Goal: Information Seeking & Learning: Check status

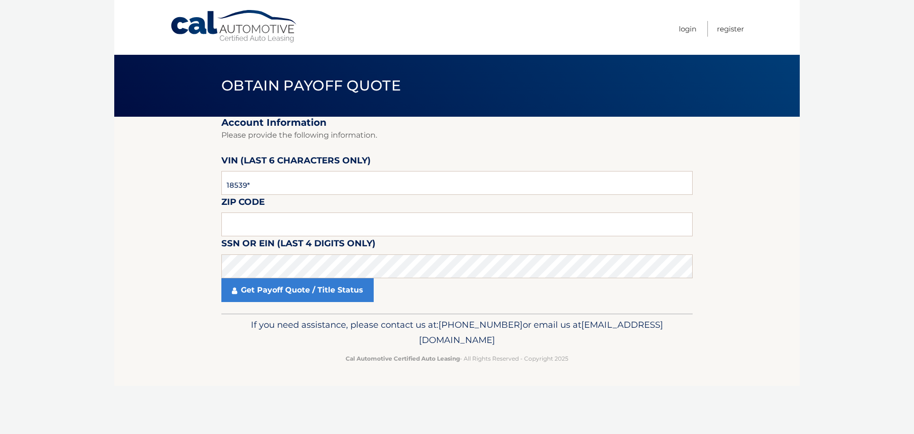
type input "185398"
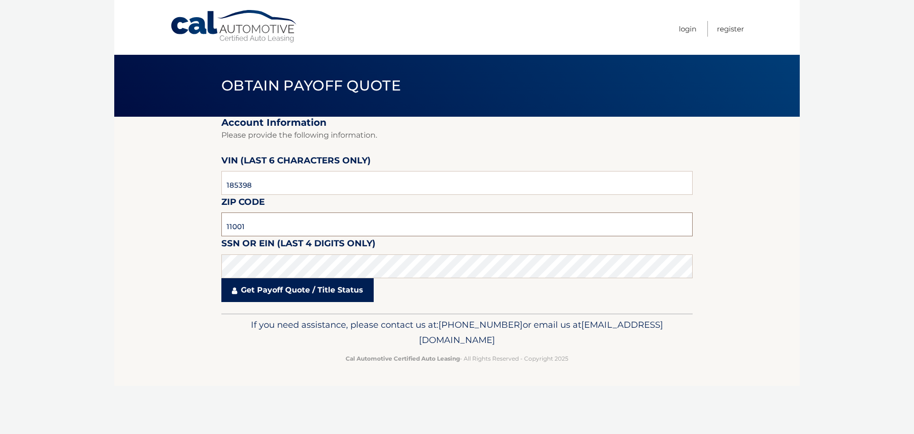
type input "11001"
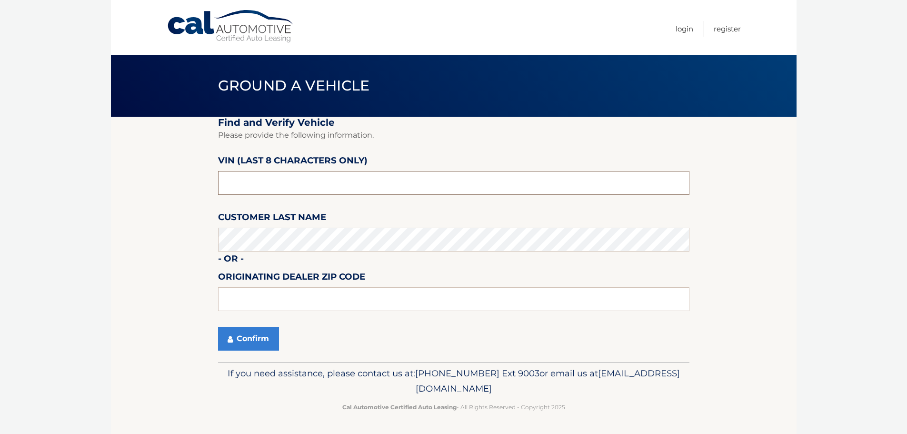
drag, startPoint x: 285, startPoint y: 184, endPoint x: 273, endPoint y: 190, distance: 13.4
click at [284, 184] on input "text" at bounding box center [453, 183] width 471 height 24
type input "ph185395"
click at [244, 301] on input "text" at bounding box center [453, 299] width 471 height 24
type input "11550"
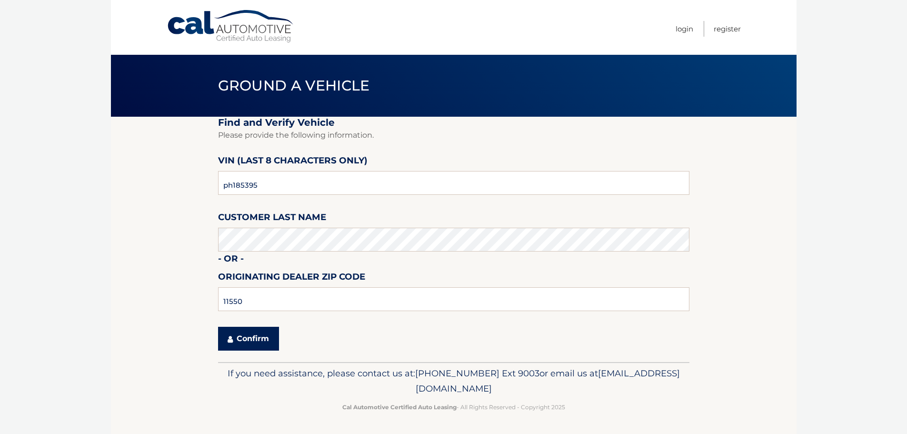
click at [251, 343] on button "Confirm" at bounding box center [248, 339] width 61 height 24
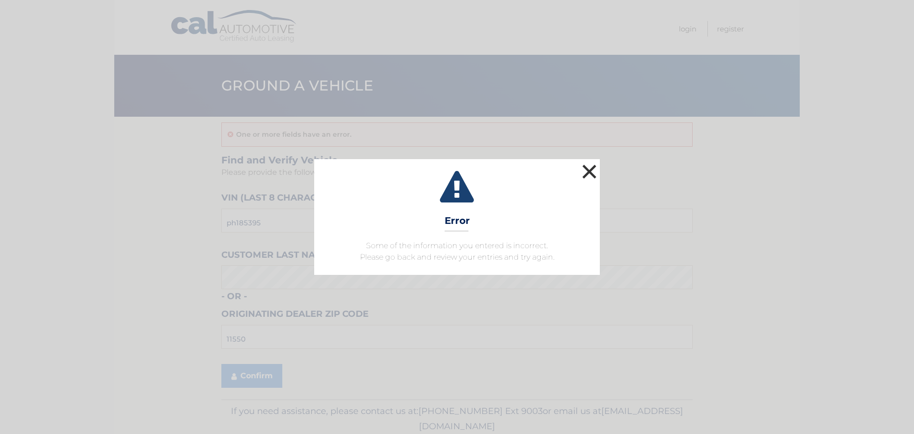
click at [591, 168] on button "×" at bounding box center [589, 171] width 19 height 19
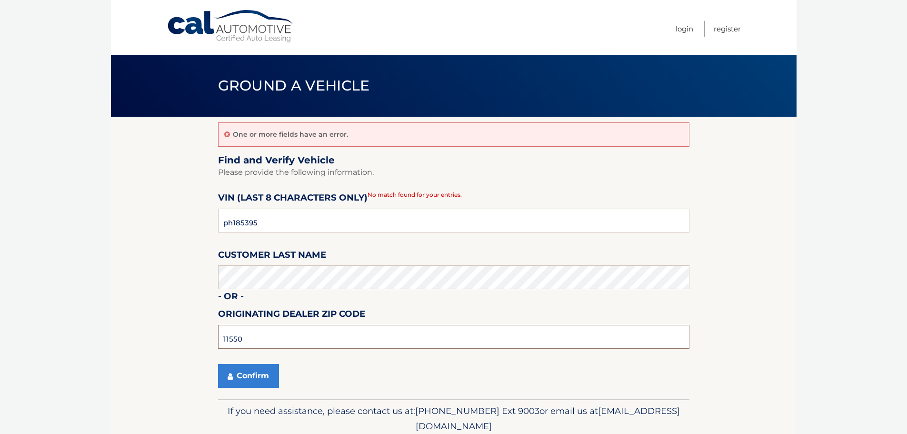
drag, startPoint x: 253, startPoint y: 335, endPoint x: 195, endPoint y: 338, distance: 58.6
click at [195, 338] on section "One or more fields have an error. Find and Verify Vehicle Please provide the fo…" at bounding box center [453, 258] width 685 height 282
click at [250, 374] on button "Confirm" at bounding box center [248, 376] width 61 height 24
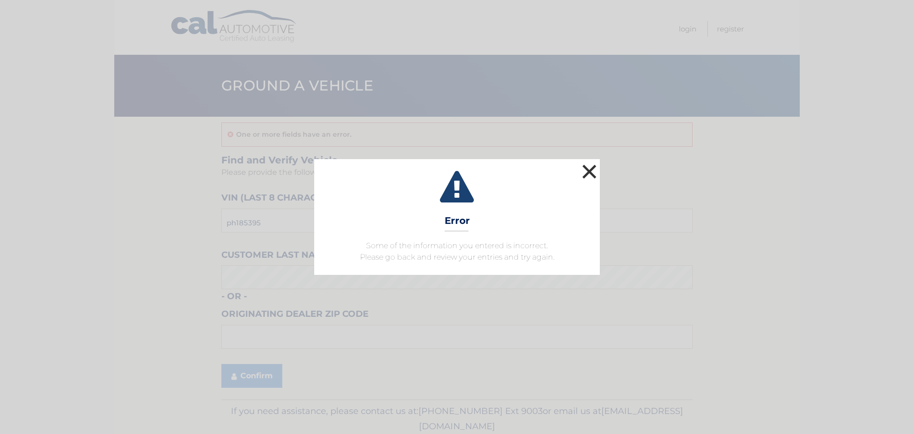
click at [589, 168] on button "×" at bounding box center [589, 171] width 19 height 19
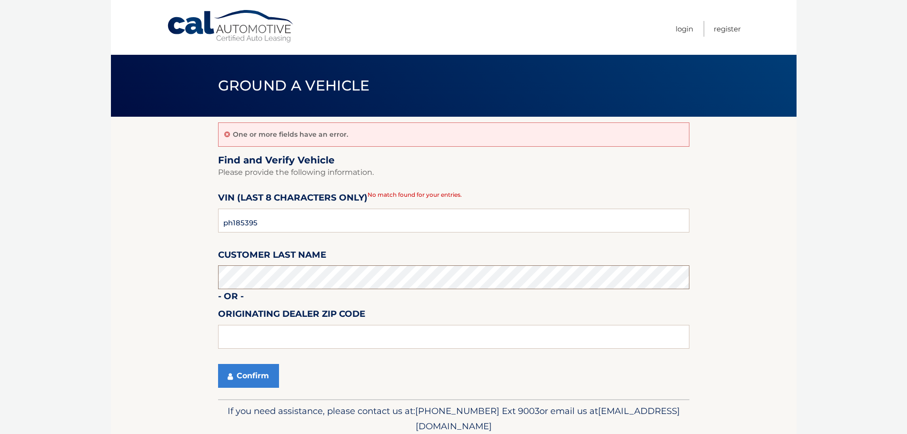
click at [206, 271] on section "One or more fields have an error. Find and Verify Vehicle Please provide the fo…" at bounding box center [453, 258] width 685 height 282
drag, startPoint x: 241, startPoint y: 334, endPoint x: 253, endPoint y: 324, distance: 15.2
click at [243, 332] on input "text" at bounding box center [453, 337] width 471 height 24
type input "11550"
click at [240, 371] on button "Confirm" at bounding box center [248, 376] width 61 height 24
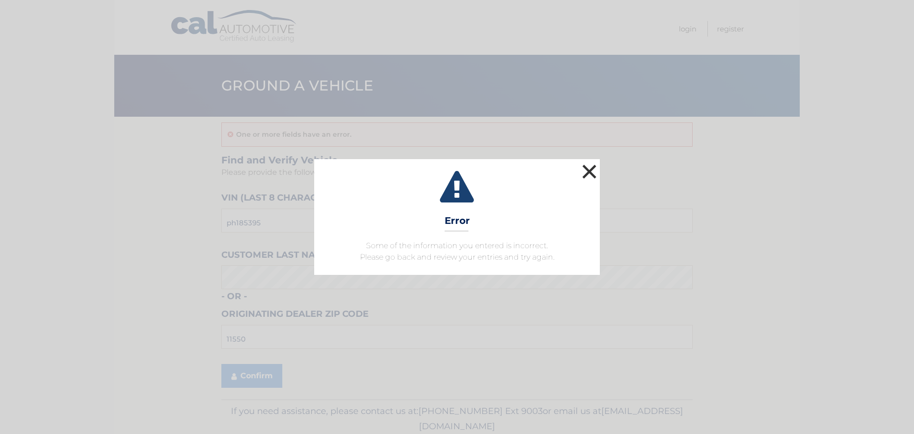
click at [597, 166] on button "×" at bounding box center [589, 171] width 19 height 19
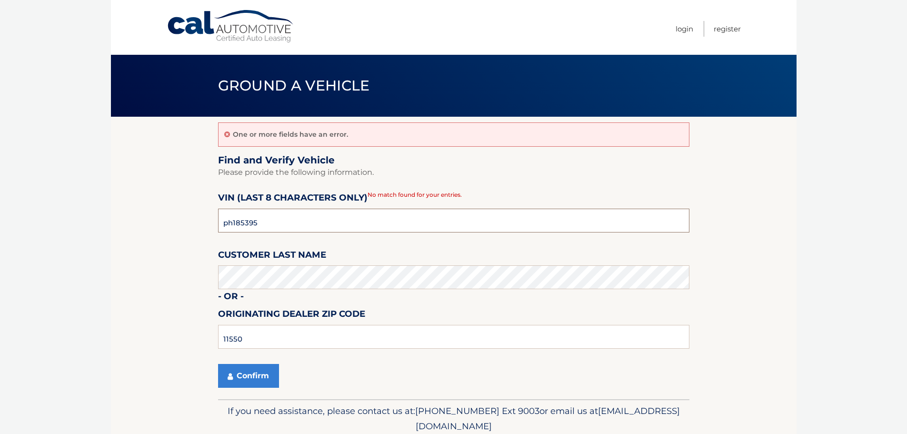
click at [259, 222] on input "ph185395" at bounding box center [453, 220] width 471 height 24
type input "ph185398"
click at [247, 376] on button "Confirm" at bounding box center [248, 376] width 61 height 24
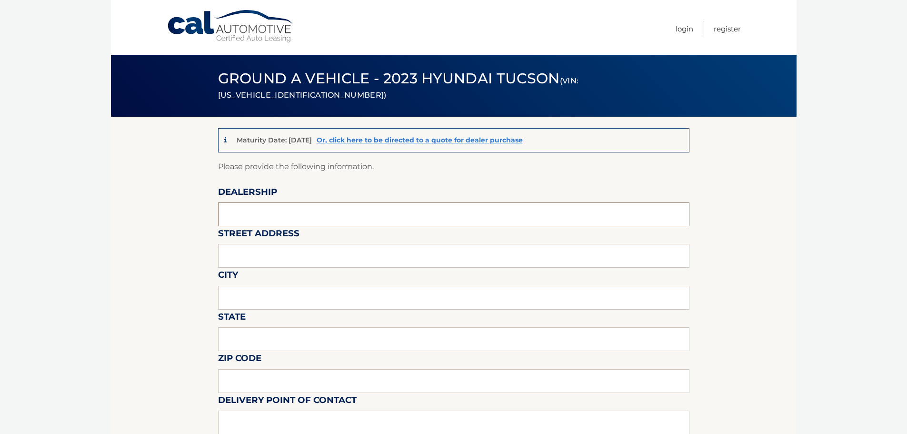
click at [234, 215] on input "text" at bounding box center [453, 214] width 471 height 24
type input "MILLENNIUM HONDA"
type input "[STREET_ADDRESS][PERSON_NAME]"
type input "HEMPSTEAD"
type input "NY"
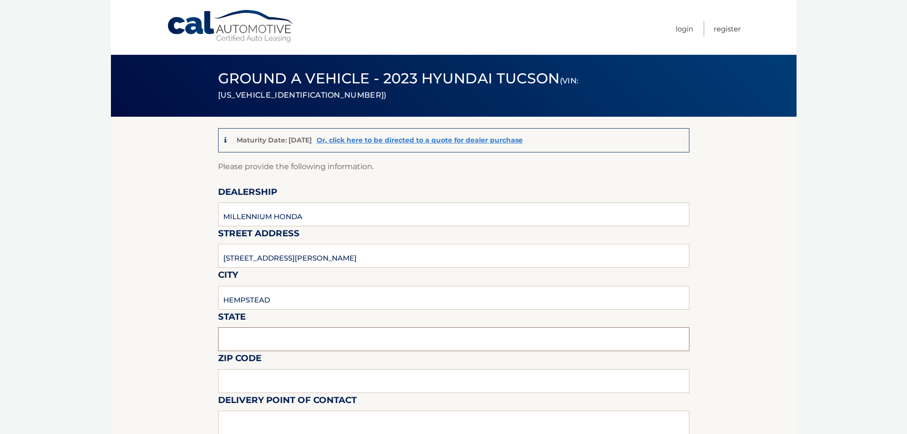
type input "11550"
type input "CASMIL ABREU"
type input "5164812800"
type input "CABREU@AAGNY.NET"
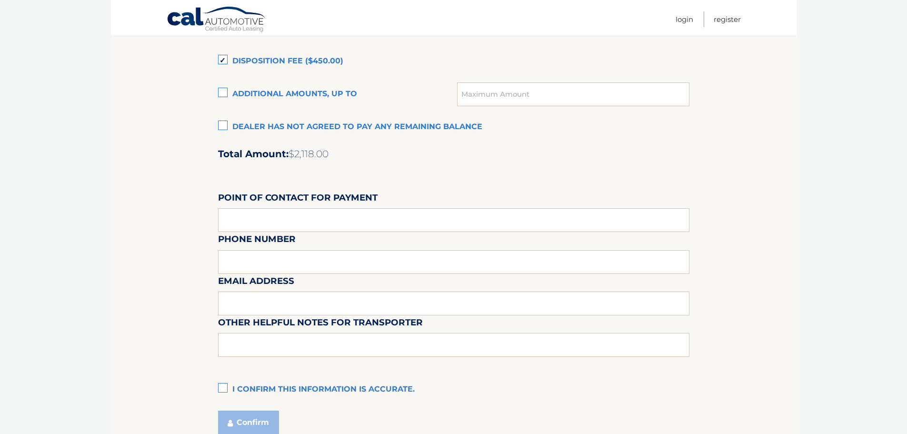
scroll to position [762, 0]
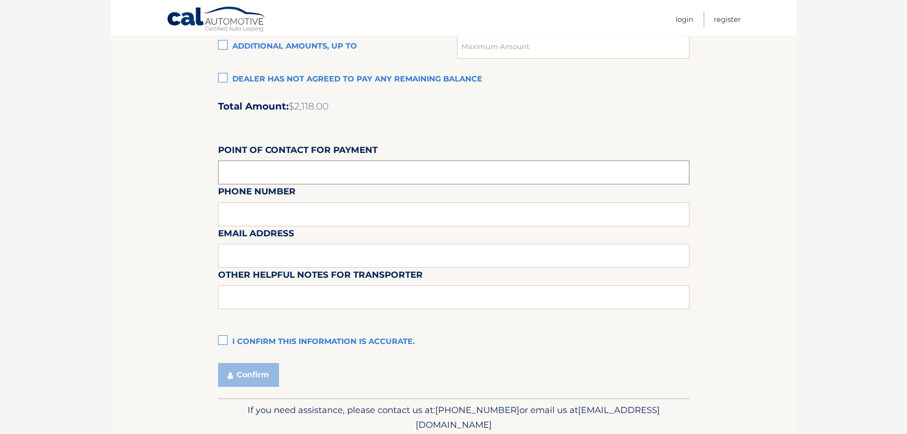
click at [260, 172] on input "text" at bounding box center [453, 172] width 471 height 24
click at [222, 337] on label "I confirm this information is accurate." at bounding box center [453, 341] width 471 height 19
click at [0, 0] on input "I confirm this information is accurate." at bounding box center [0, 0] width 0 height 0
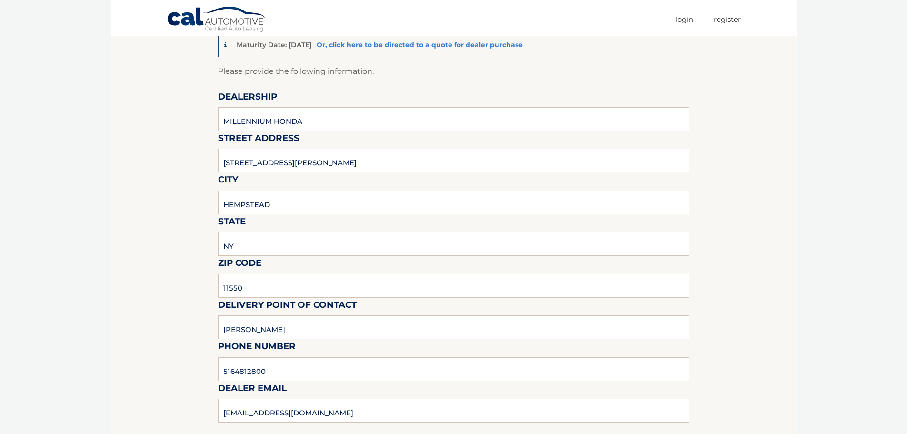
scroll to position [0, 0]
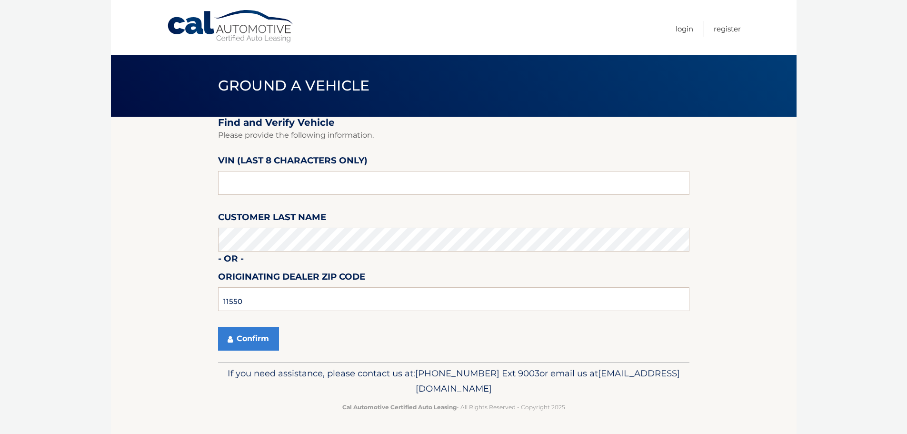
scroll to position [0, 0]
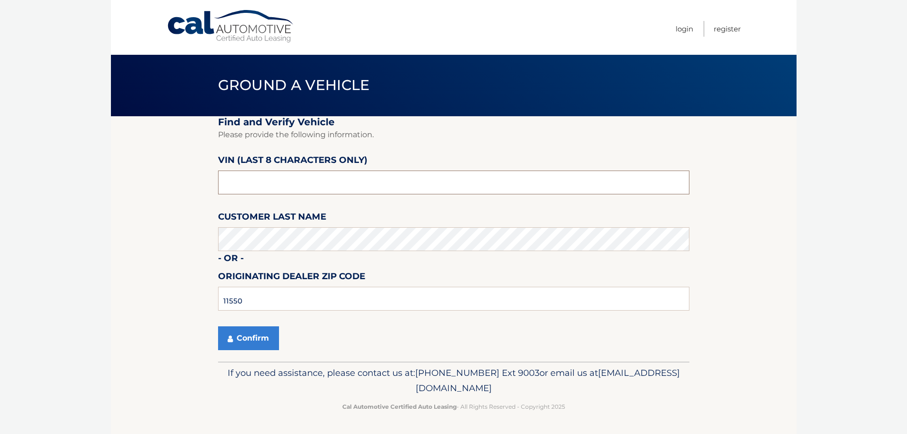
click at [245, 181] on input "text" at bounding box center [453, 182] width 471 height 24
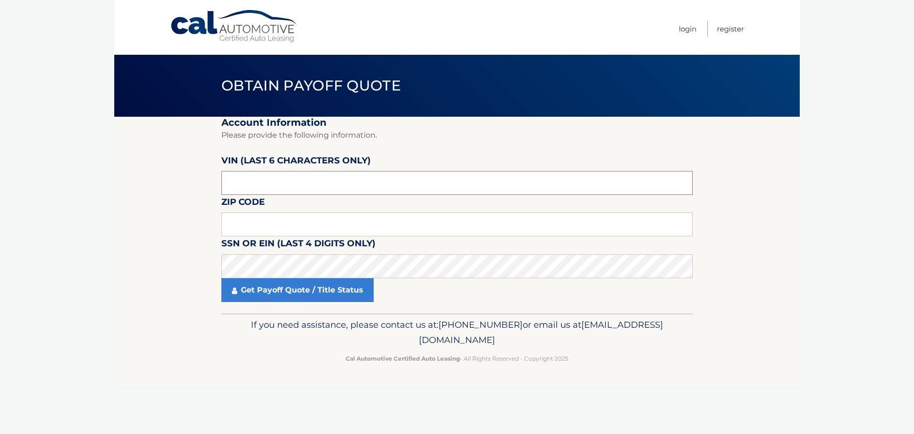
click at [248, 177] on input "text" at bounding box center [456, 183] width 471 height 24
type input "185398"
type input "11001"
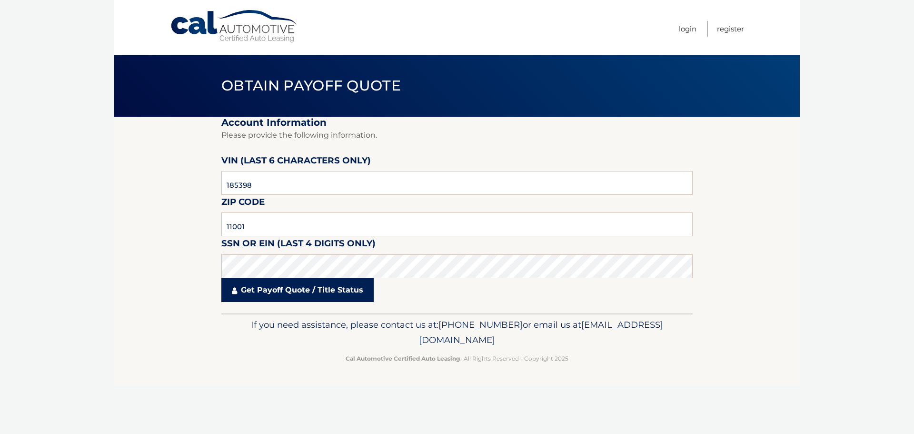
click at [303, 289] on link "Get Payoff Quote / Title Status" at bounding box center [297, 290] width 152 height 24
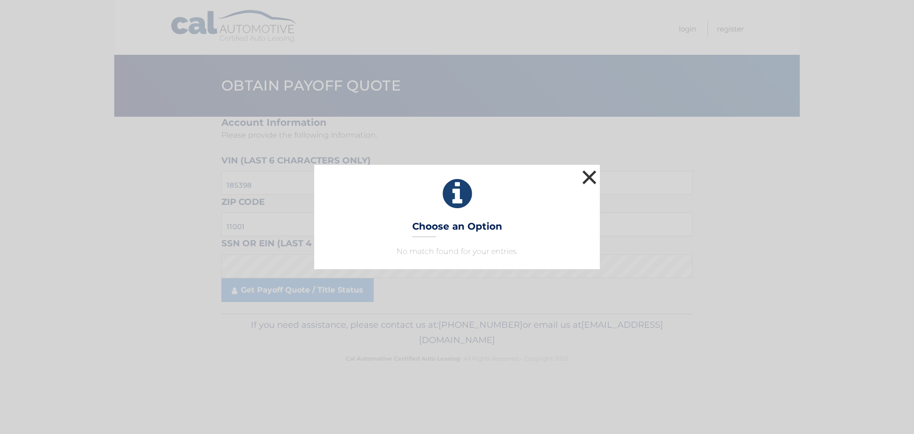
click at [592, 175] on button "×" at bounding box center [589, 177] width 19 height 19
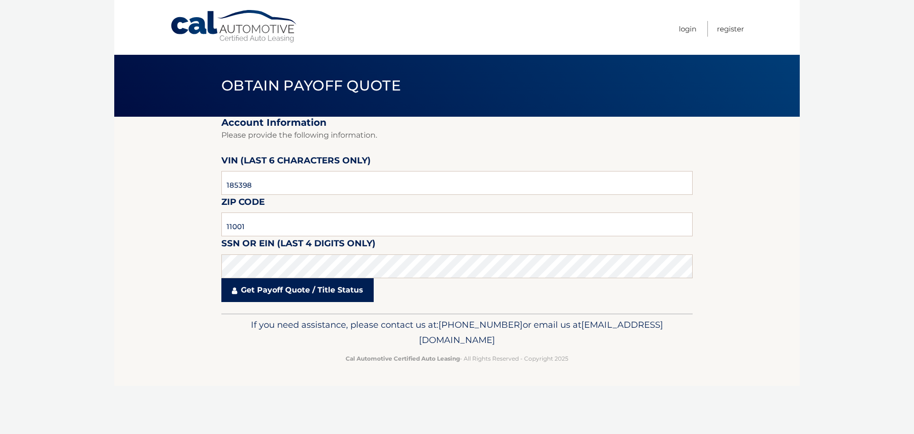
click at [267, 288] on link "Get Payoff Quote / Title Status" at bounding box center [297, 290] width 152 height 24
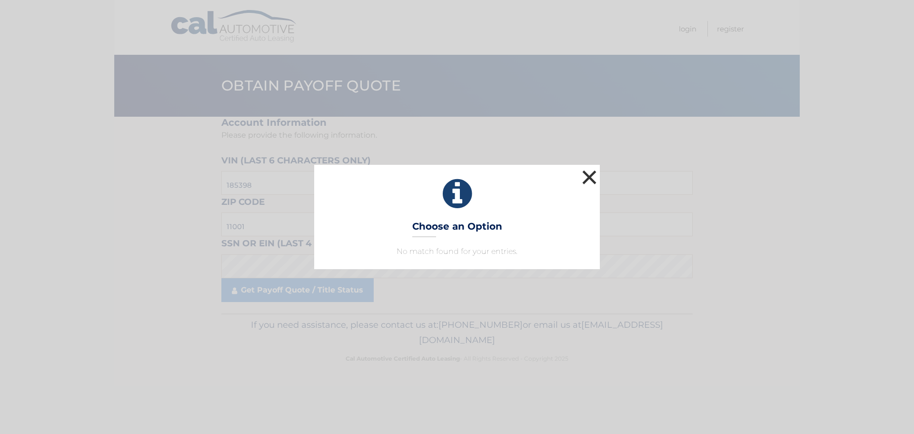
click at [590, 178] on button "×" at bounding box center [589, 177] width 19 height 19
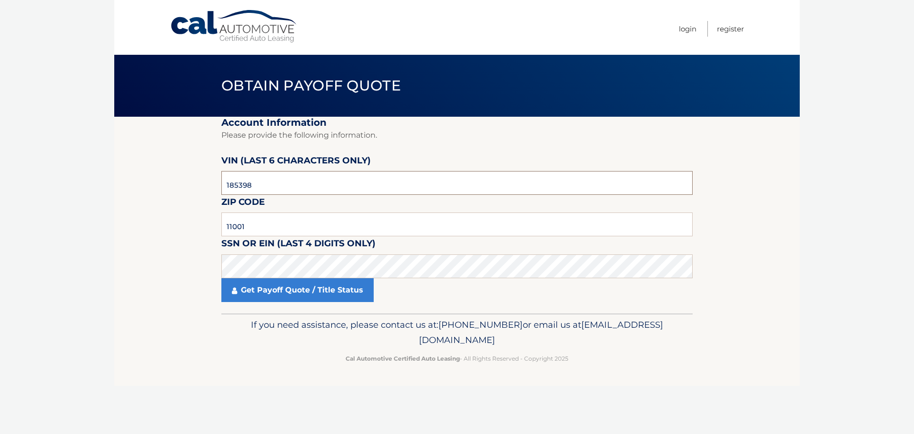
drag, startPoint x: 274, startPoint y: 177, endPoint x: 266, endPoint y: 182, distance: 9.9
click at [267, 181] on input "185398" at bounding box center [456, 183] width 471 height 24
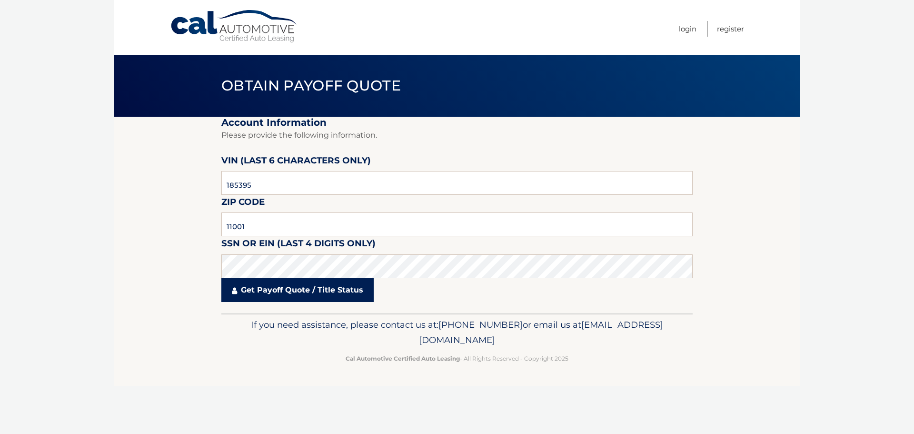
click at [288, 288] on link "Get Payoff Quote / Title Status" at bounding box center [297, 290] width 152 height 24
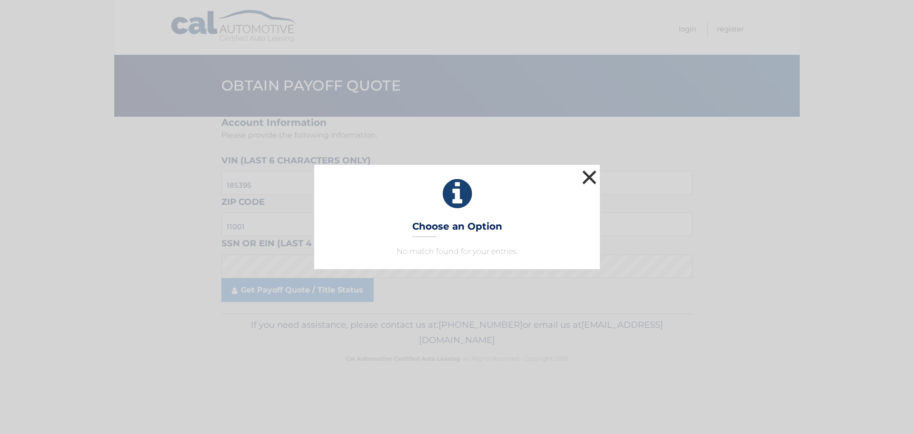
click at [591, 177] on button "×" at bounding box center [589, 177] width 19 height 19
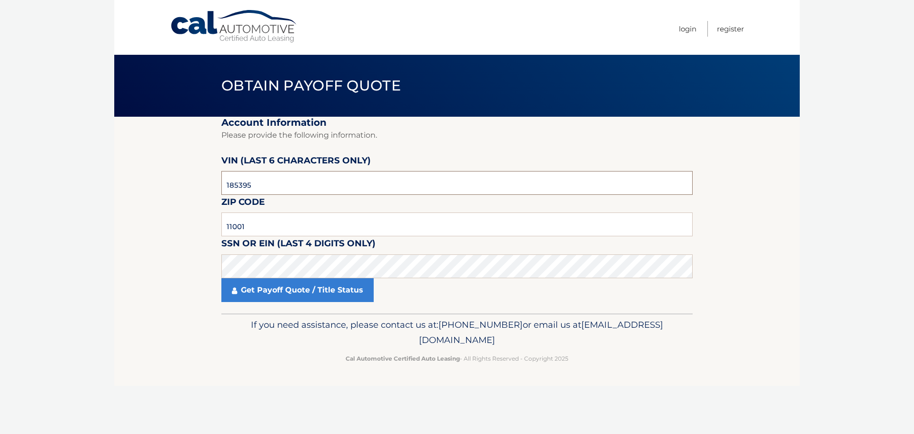
click at [265, 187] on input "185395" at bounding box center [456, 183] width 471 height 24
type input "185398"
click button "For Originating Dealer" at bounding box center [0, 0] width 0 height 0
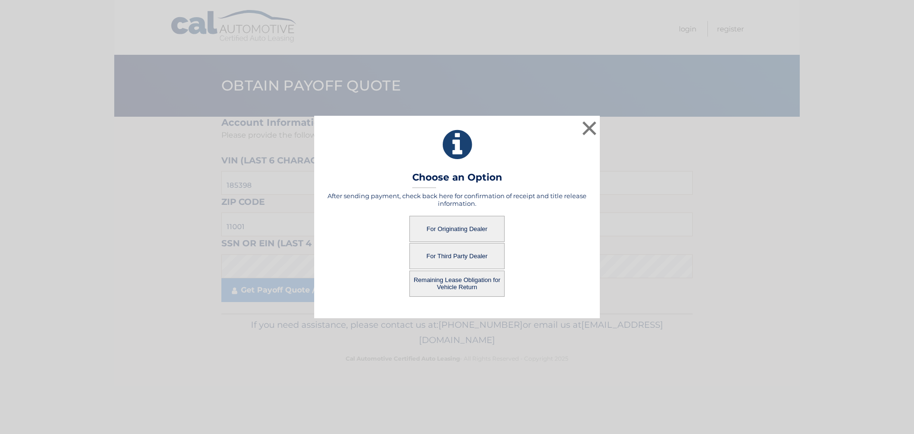
click at [450, 285] on button "Remaining Lease Obligation for Vehicle Return" at bounding box center [456, 283] width 95 height 26
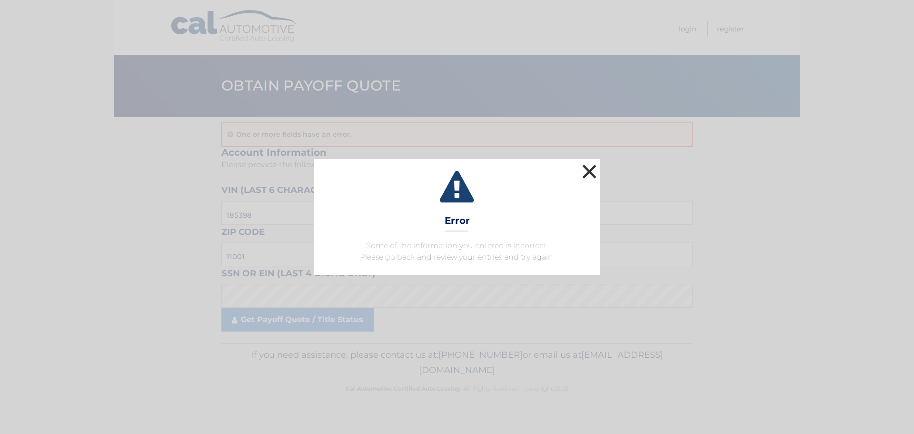
click at [588, 170] on button "×" at bounding box center [589, 171] width 19 height 19
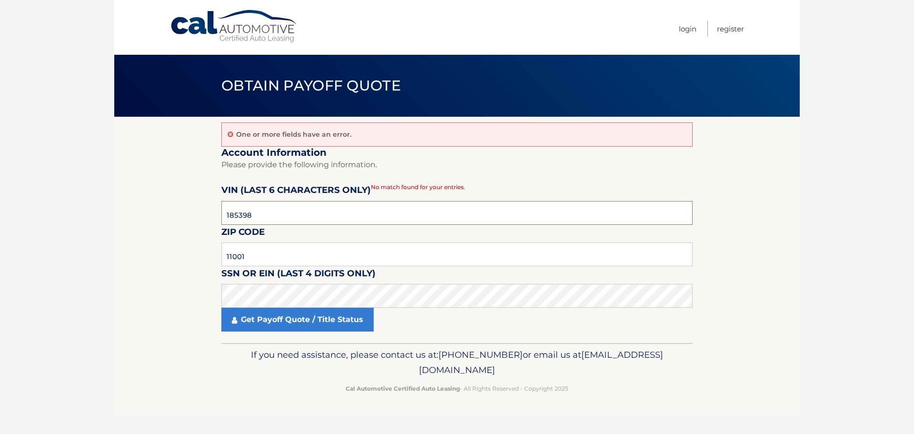
drag, startPoint x: 281, startPoint y: 210, endPoint x: 276, endPoint y: 231, distance: 21.2
click at [281, 211] on input "185398" at bounding box center [456, 213] width 471 height 24
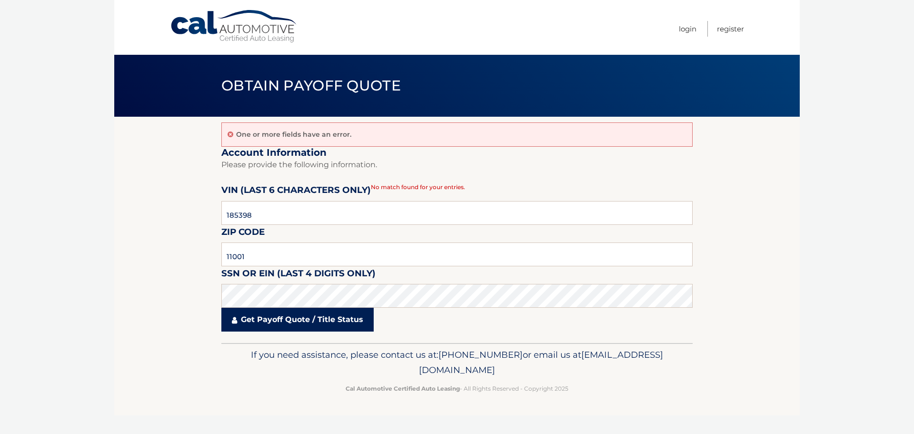
click at [278, 320] on link "Get Payoff Quote / Title Status" at bounding box center [297, 319] width 152 height 24
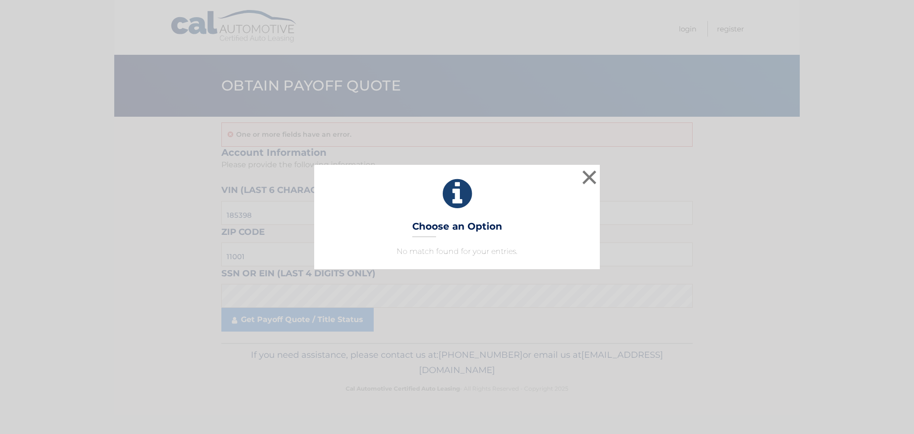
click at [468, 228] on h3 "Choose an Option" at bounding box center [457, 228] width 90 height 17
click at [270, 252] on div "× Choose an Option No match found for your entries. This is what you see on sec…" at bounding box center [457, 217] width 906 height 104
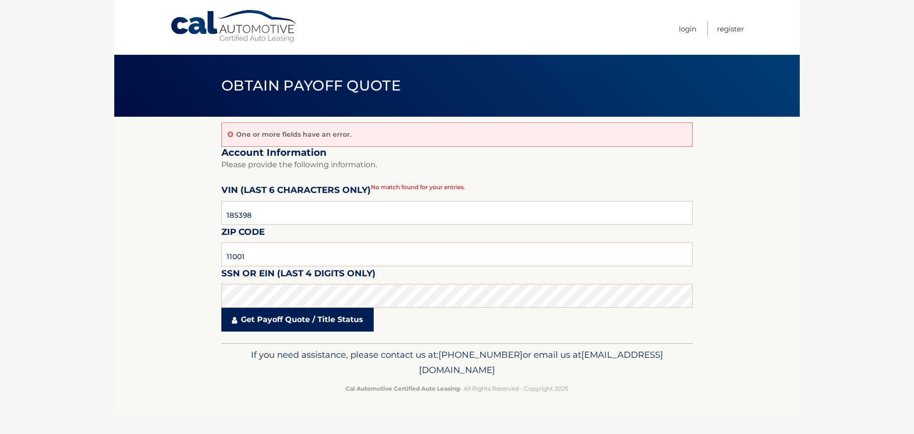
click at [318, 318] on link "Get Payoff Quote / Title Status" at bounding box center [297, 319] width 152 height 24
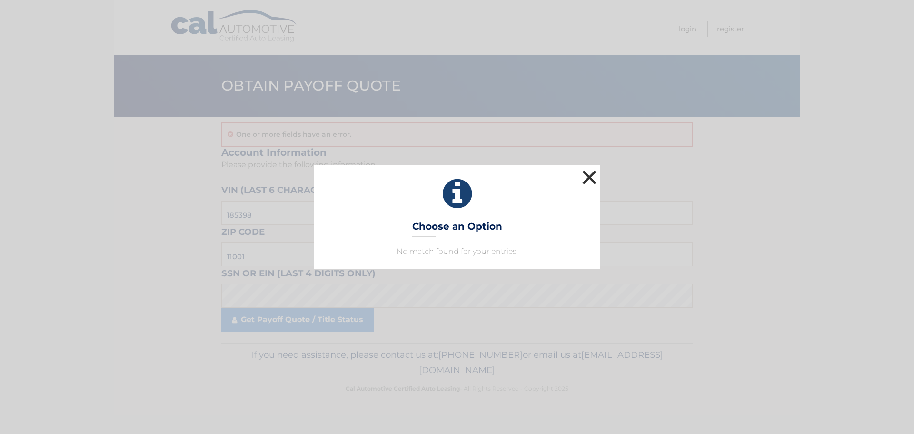
click at [590, 173] on button "×" at bounding box center [589, 177] width 19 height 19
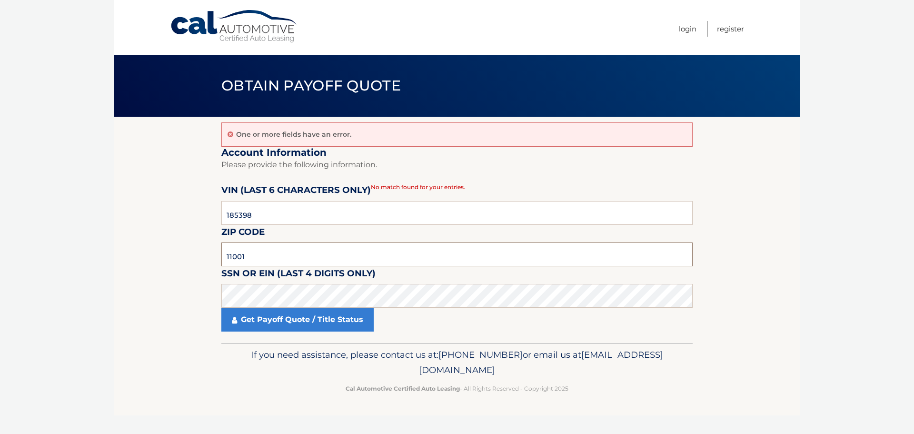
drag, startPoint x: 251, startPoint y: 253, endPoint x: 166, endPoint y: 261, distance: 86.0
click at [167, 260] on section "One or more fields have an error. Account Information Please provide the follow…" at bounding box center [456, 230] width 685 height 226
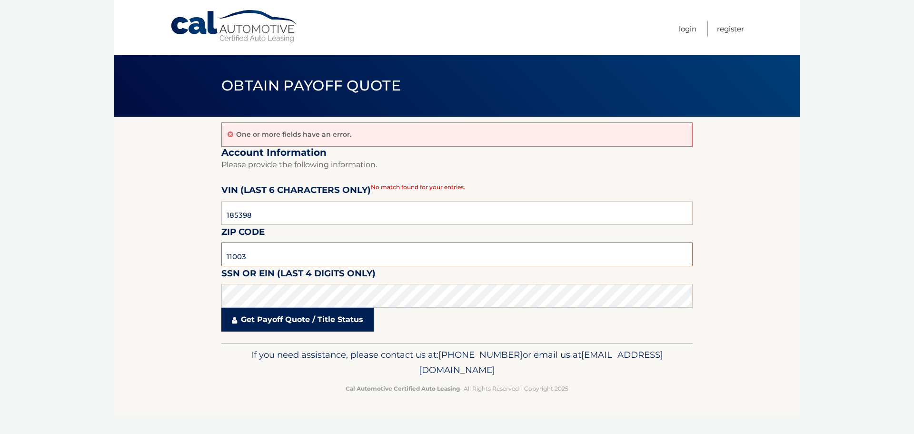
type input "11003"
click at [297, 317] on link "Get Payoff Quote / Title Status" at bounding box center [297, 319] width 152 height 24
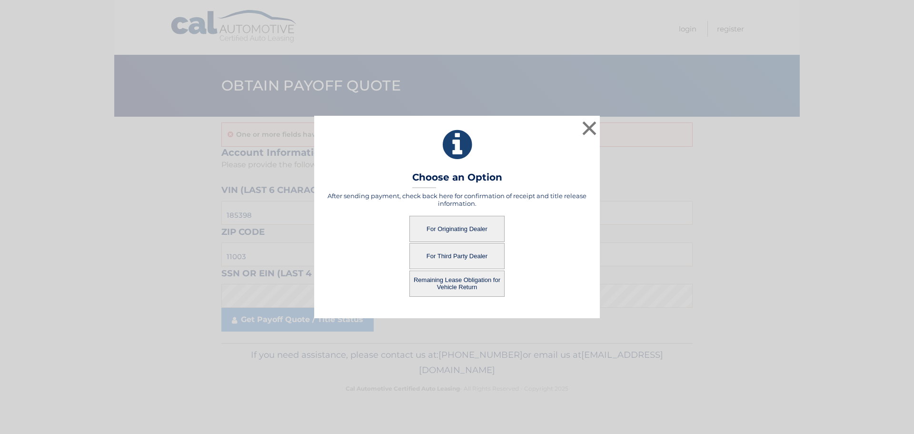
click at [454, 280] on button "Remaining Lease Obligation for Vehicle Return" at bounding box center [456, 283] width 95 height 26
click at [464, 280] on button "Remaining Lease Obligation for Vehicle Return" at bounding box center [456, 283] width 95 height 26
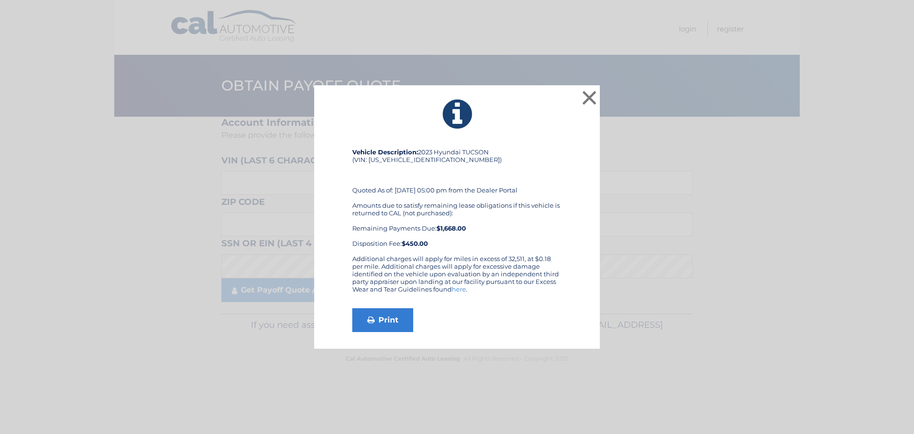
click at [460, 288] on link "here" at bounding box center [459, 289] width 14 height 8
drag, startPoint x: 369, startPoint y: 159, endPoint x: 437, endPoint y: 158, distance: 68.1
click at [437, 158] on div "Vehicle Description: 2023 Hyundai TUCSON (VIN: [US_VEHICLE_IDENTIFICATION_NUMBE…" at bounding box center [456, 201] width 209 height 107
copy div "[US_VEHICLE_IDENTIFICATION_NUMBER]"
click at [591, 95] on button "×" at bounding box center [589, 97] width 19 height 19
